Goal: Information Seeking & Learning: Understand process/instructions

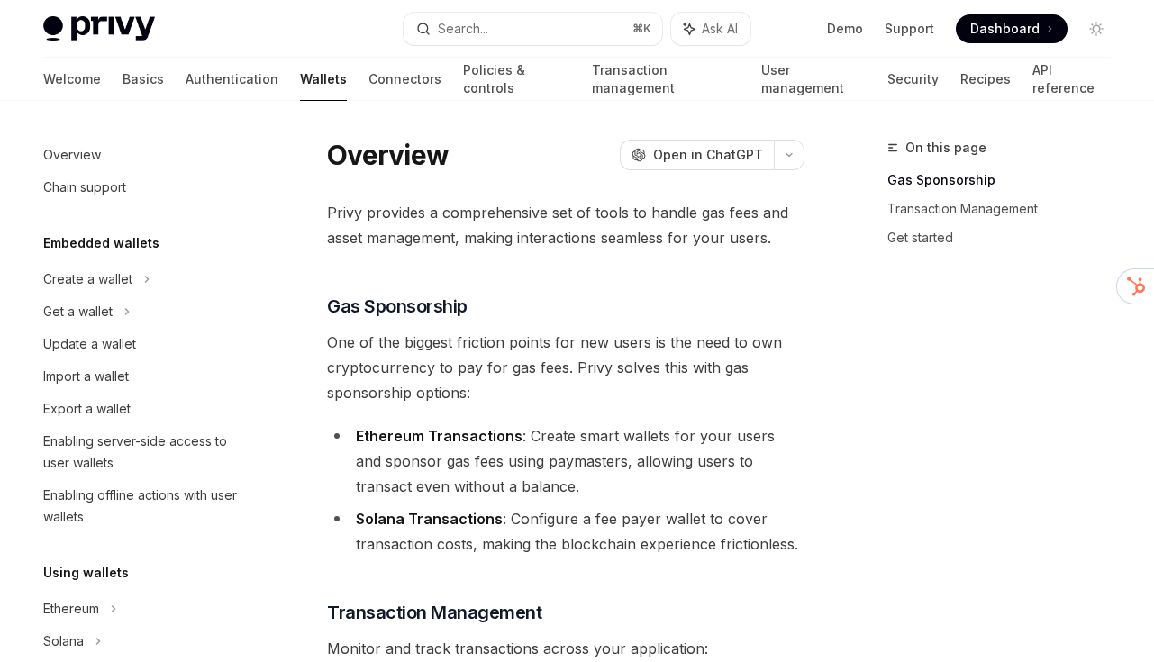
click at [512, 19] on button "Search... ⌘ K" at bounding box center [533, 29] width 258 height 32
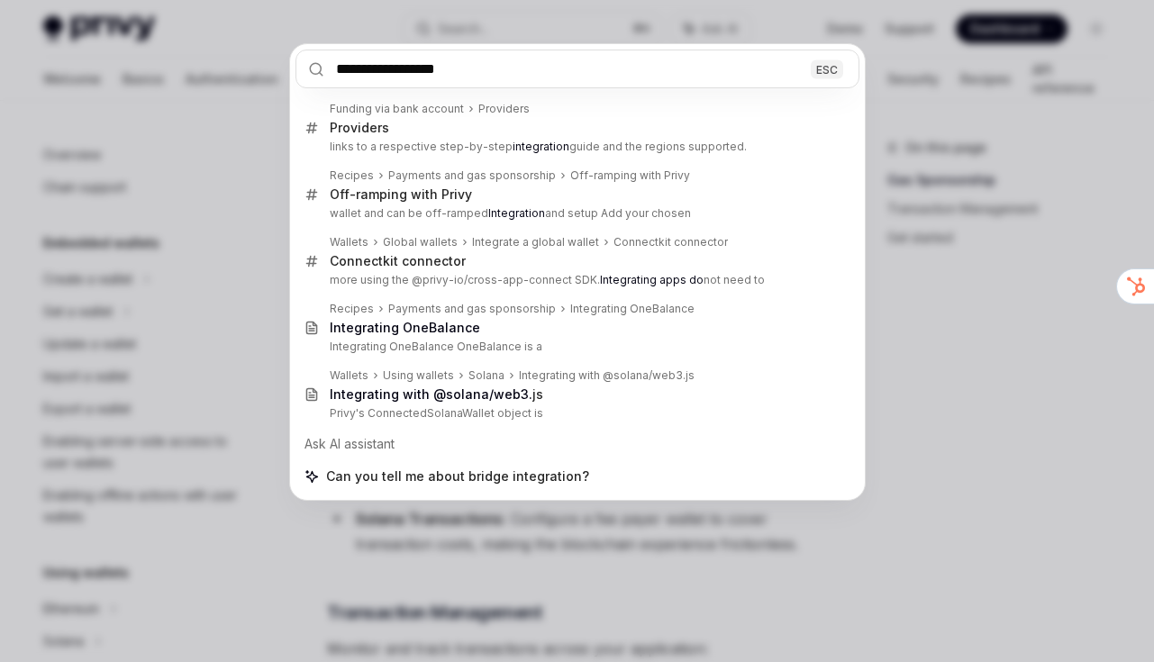
type input "**********"
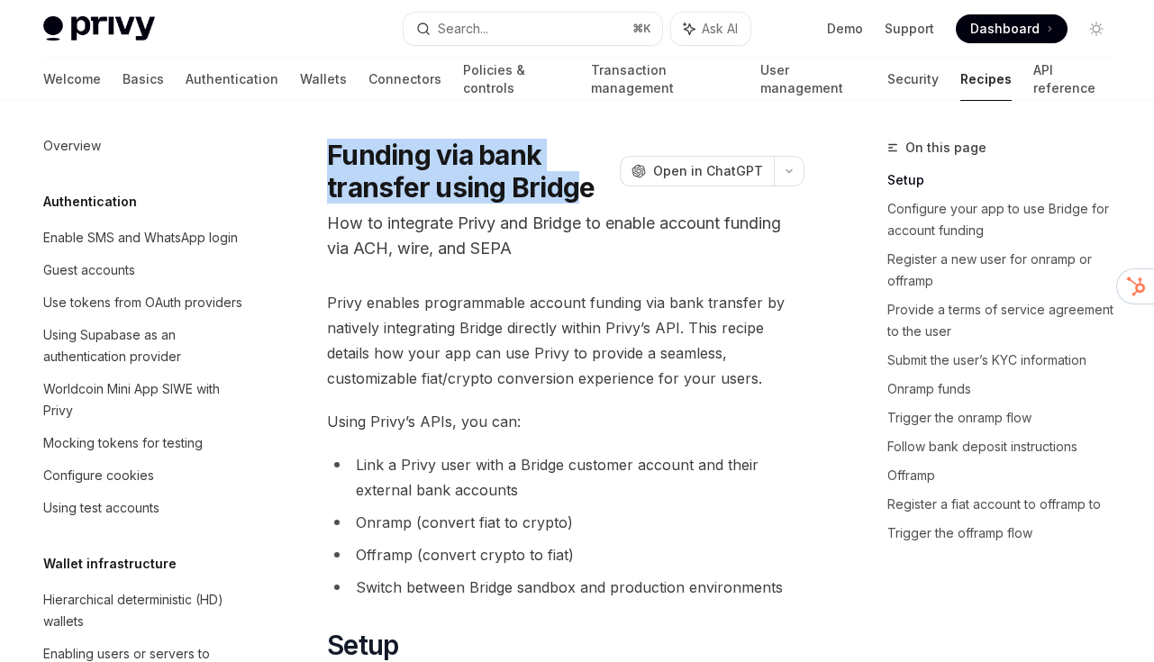
drag, startPoint x: 357, startPoint y: 150, endPoint x: 583, endPoint y: 186, distance: 228.9
drag, startPoint x: 548, startPoint y: 188, endPoint x: 327, endPoint y: 153, distance: 223.5
click at [327, 153] on h1 "Funding via bank transfer using Bridge" at bounding box center [470, 171] width 286 height 65
copy h1 "Funding via bank transfer using Bridge"
